Goal: Navigation & Orientation: Go to known website

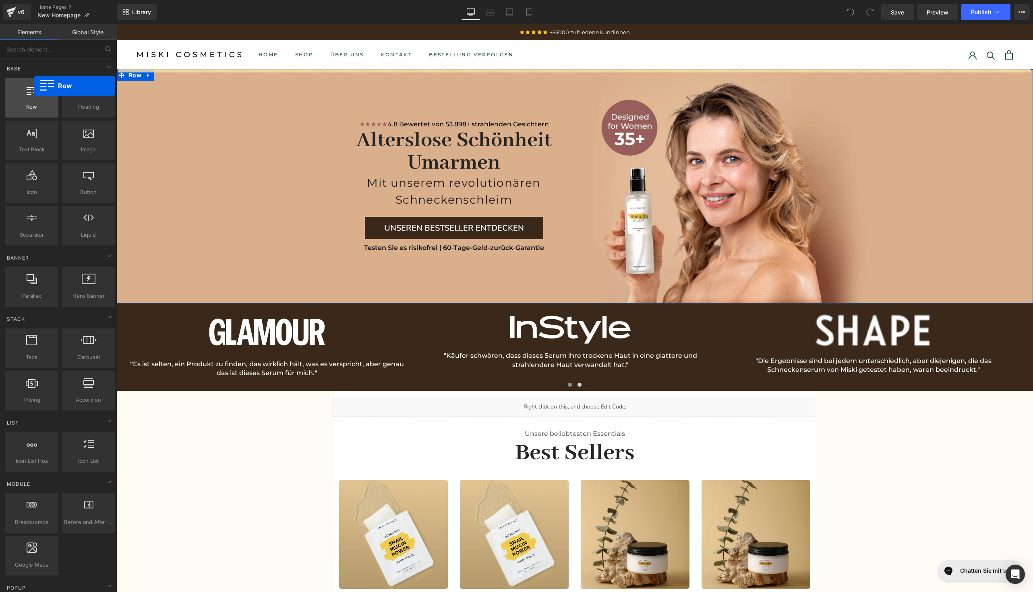
drag, startPoint x: 38, startPoint y: 95, endPoint x: 32, endPoint y: 86, distance: 10.8
click at [32, 86] on div at bounding box center [31, 94] width 49 height 18
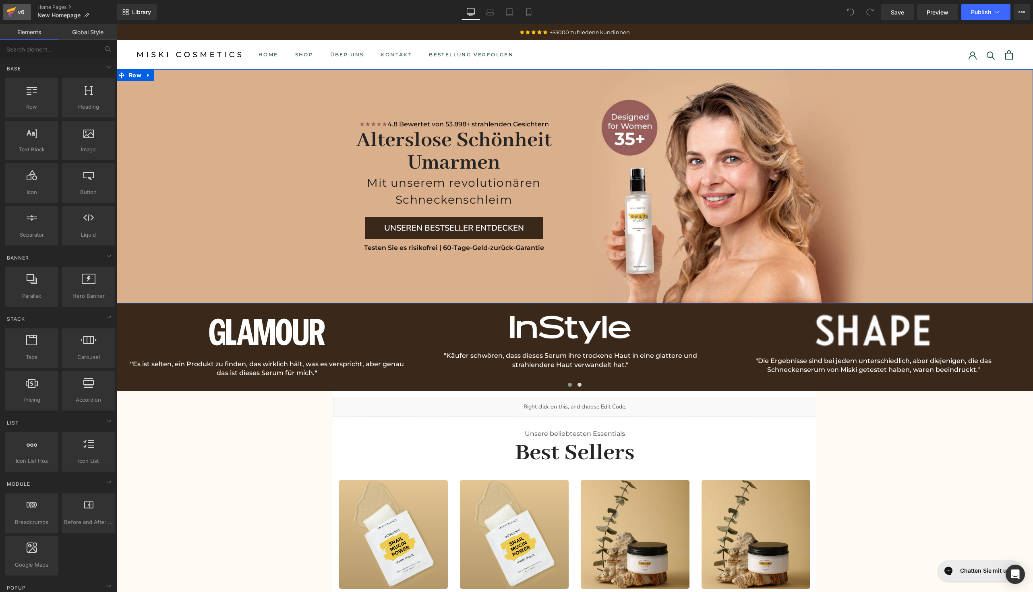
click at [11, 12] on icon at bounding box center [11, 12] width 10 height 20
